Goal: Navigation & Orientation: Find specific page/section

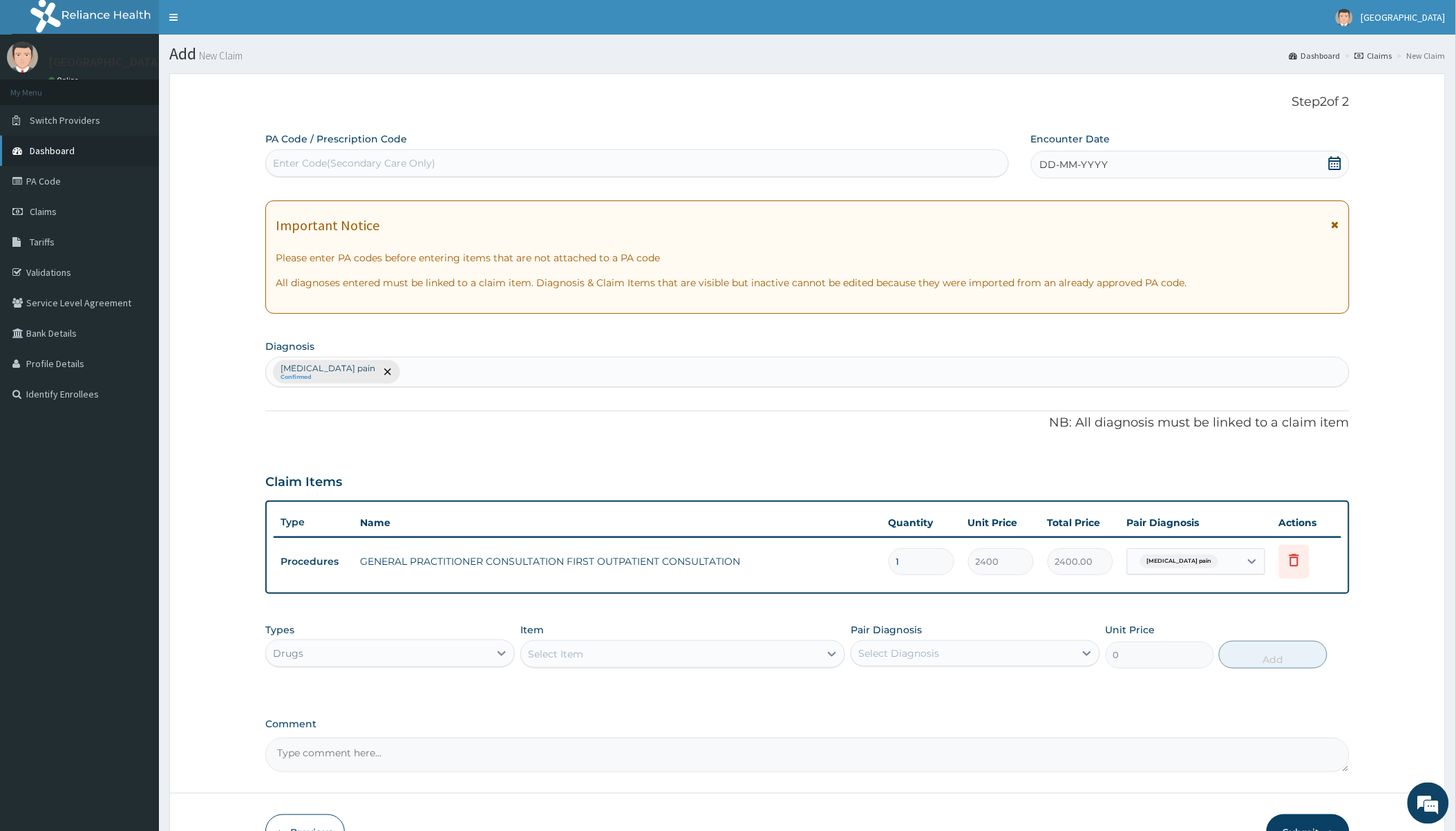
click at [57, 150] on span "Dashboard" at bounding box center [51, 150] width 45 height 12
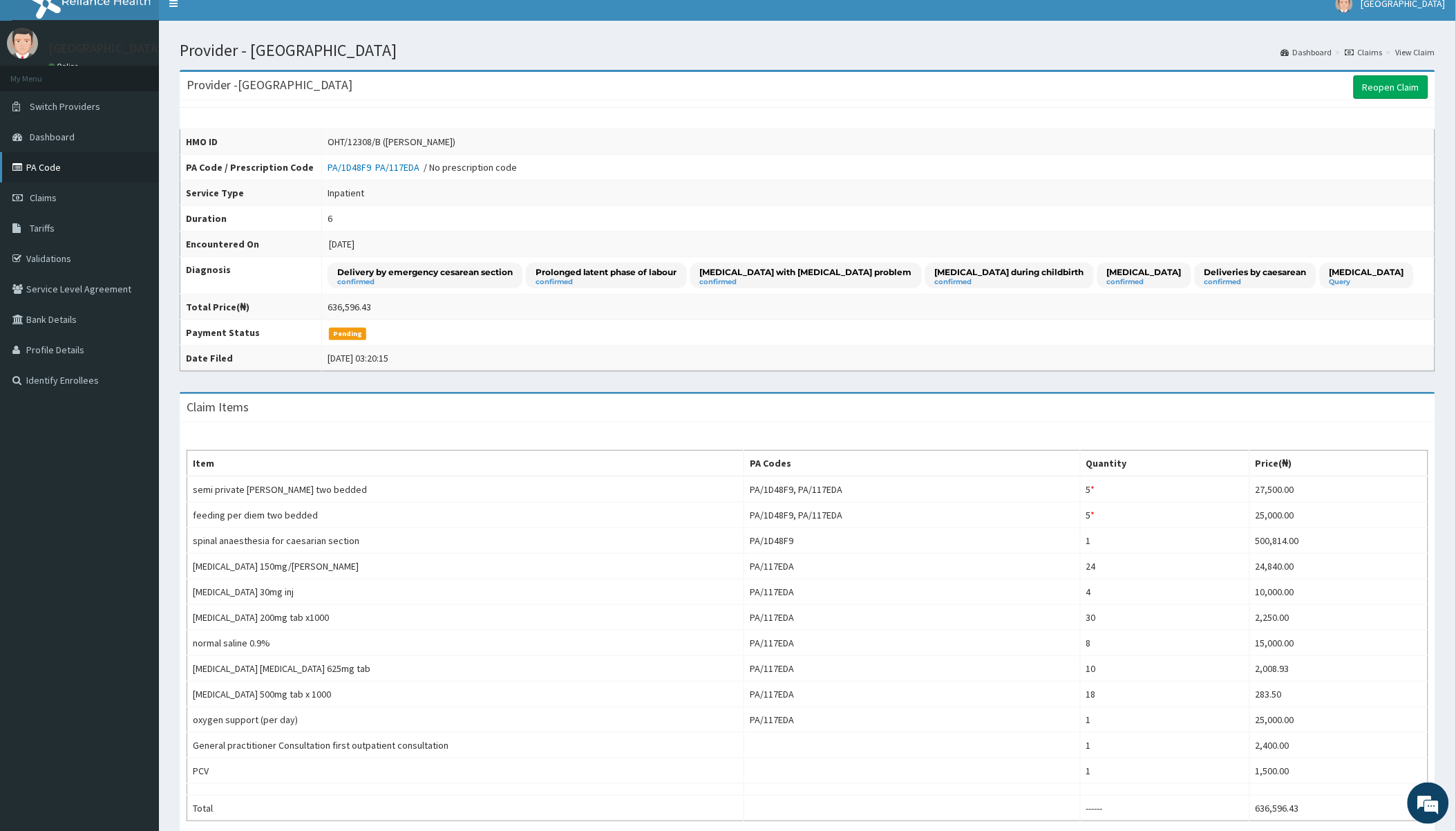
click at [63, 170] on link "PA Code" at bounding box center [80, 167] width 159 height 30
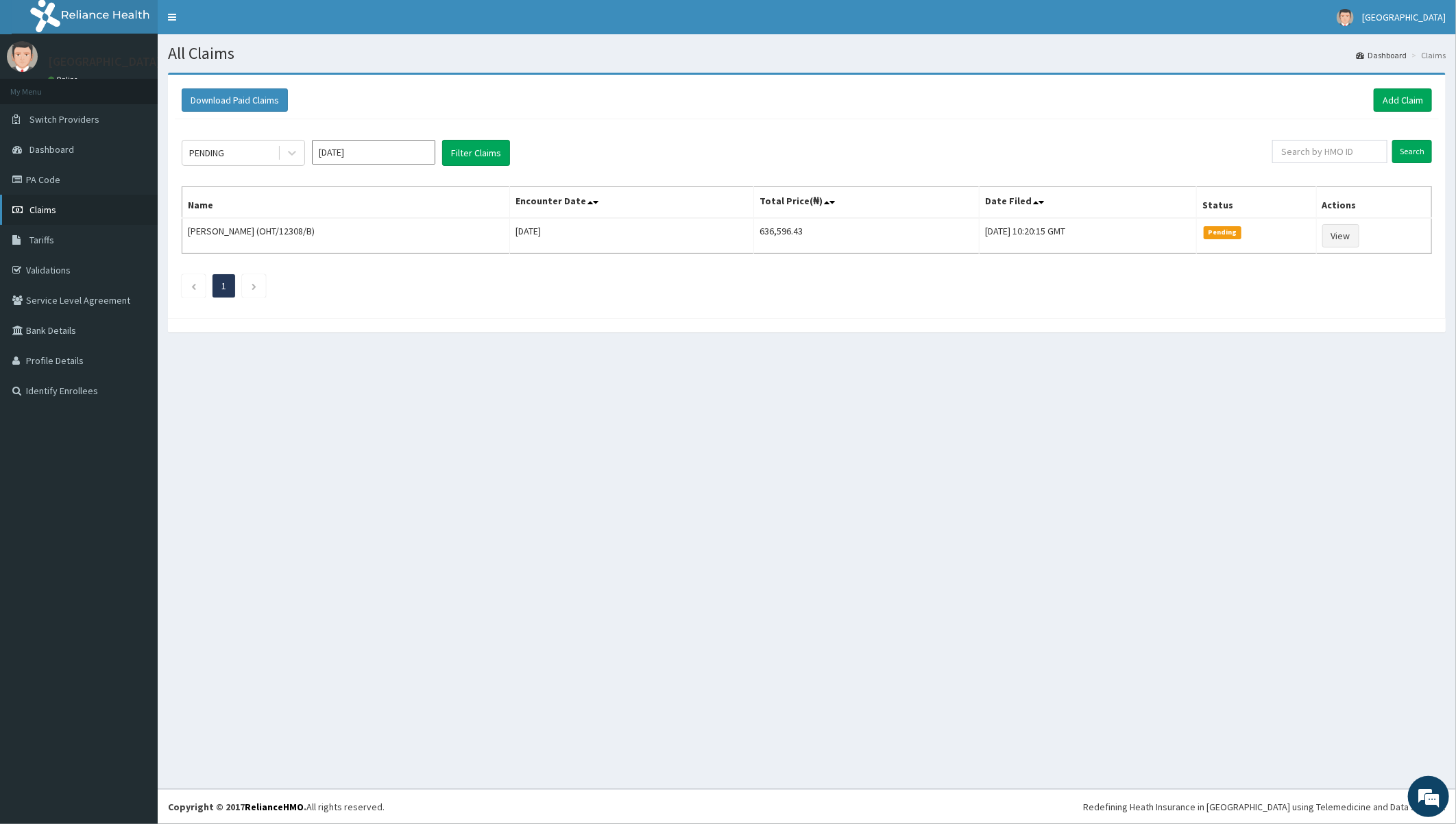
click at [41, 207] on span "Claims" at bounding box center [42, 210] width 26 height 12
click at [271, 406] on div "All Claims Dashboard Claims Download Paid Claims Add Claim × Note you can only …" at bounding box center [807, 411] width 1298 height 754
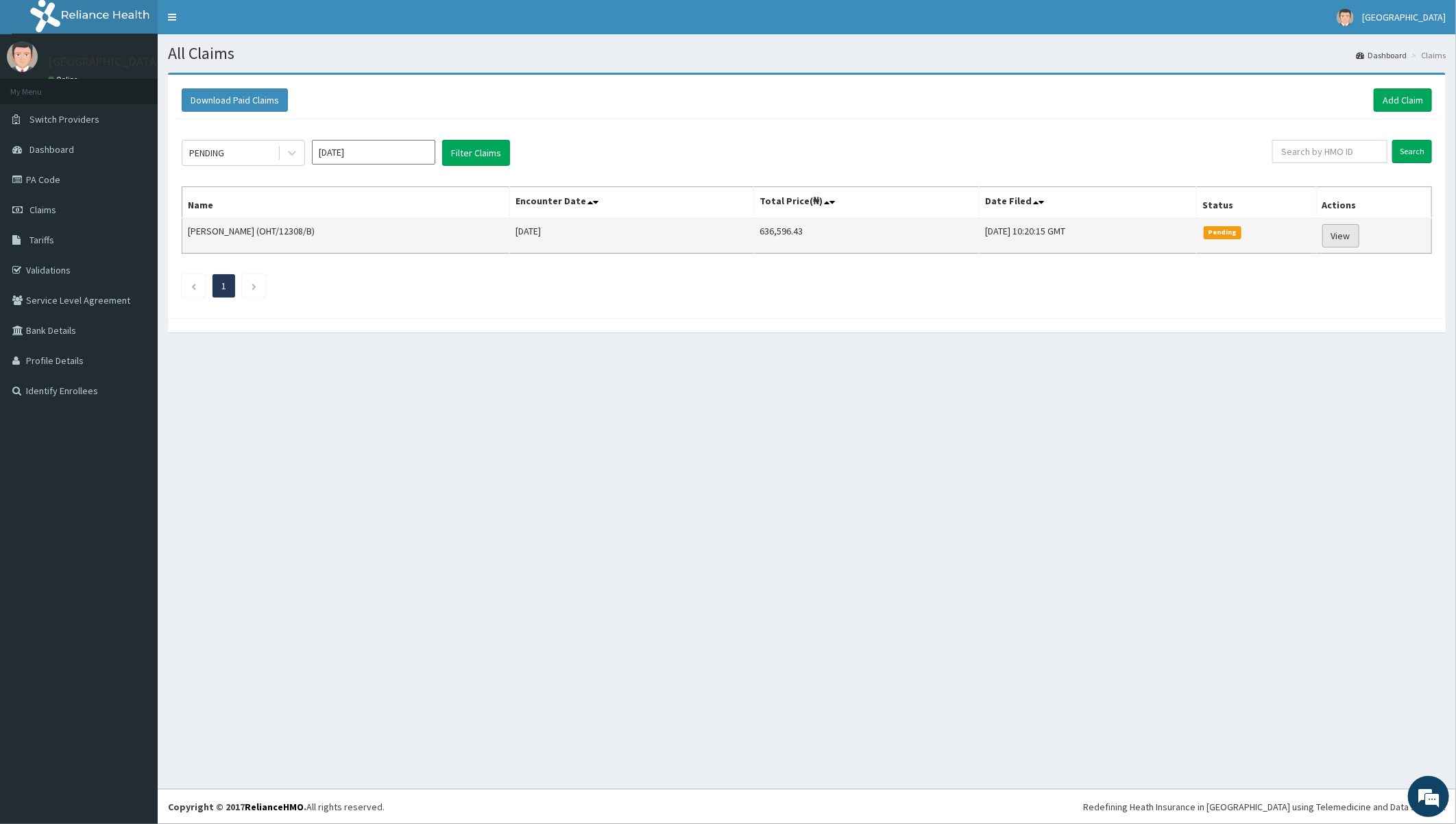
click at [1338, 231] on link "View" at bounding box center [1340, 236] width 37 height 23
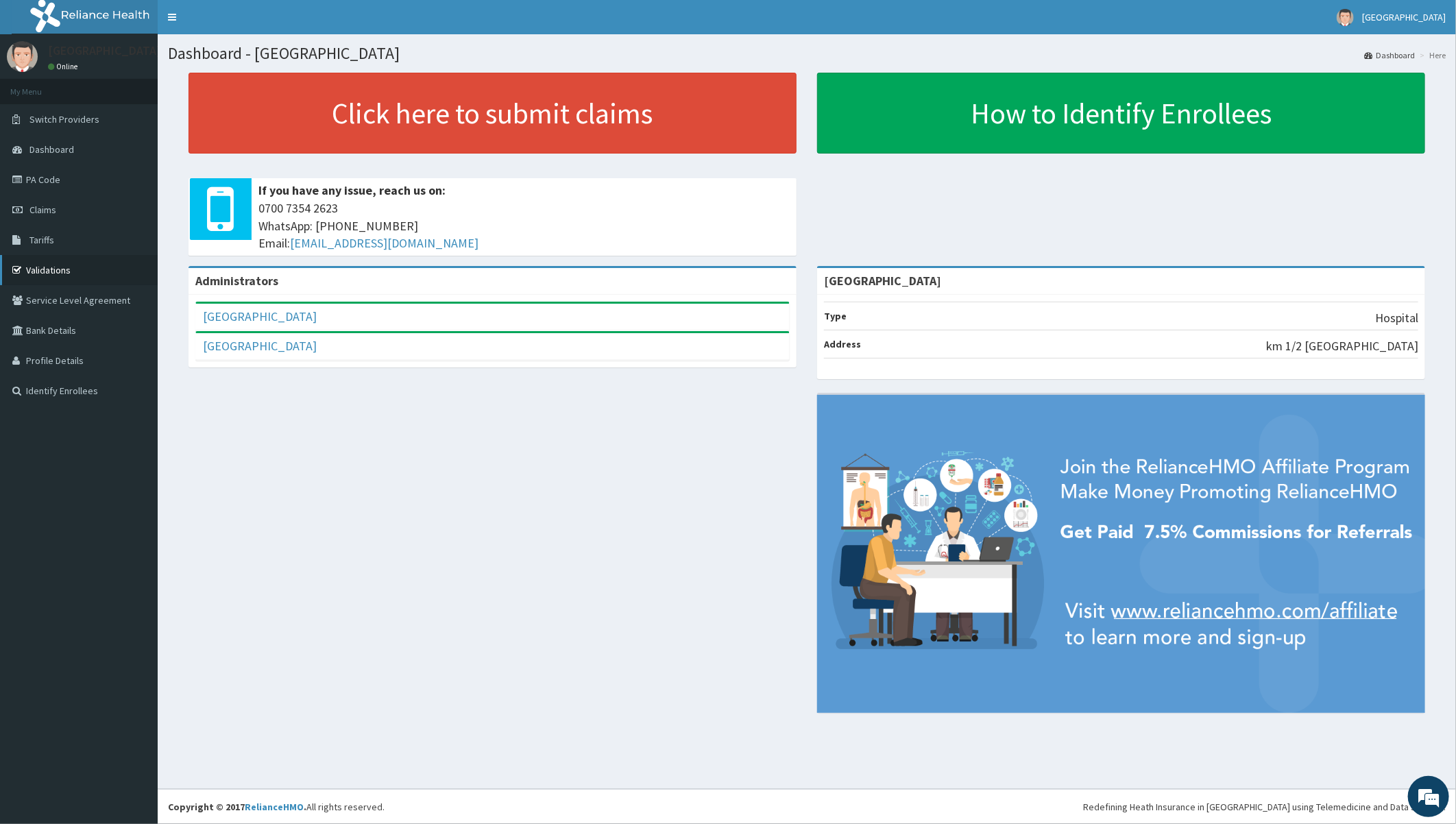
click at [43, 266] on link "Validations" at bounding box center [79, 270] width 158 height 30
